Goal: Task Accomplishment & Management: Manage account settings

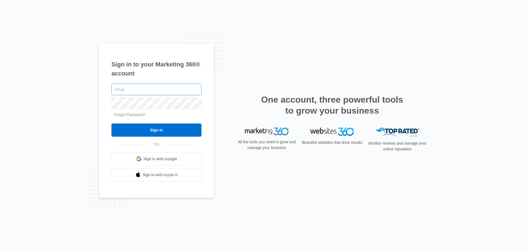
click at [131, 91] on input "text" at bounding box center [156, 90] width 90 height 12
type input "[EMAIL_ADDRESS][DOMAIN_NAME]"
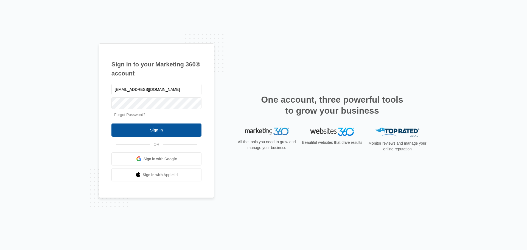
click at [154, 133] on input "Sign In" at bounding box center [156, 129] width 90 height 13
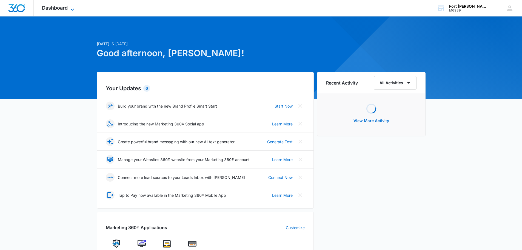
click at [47, 7] on span "Dashboard" at bounding box center [55, 8] width 26 height 6
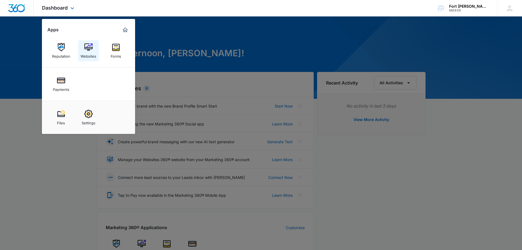
click at [84, 44] on link "Websites" at bounding box center [88, 50] width 21 height 21
